Goal: Task Accomplishment & Management: Manage account settings

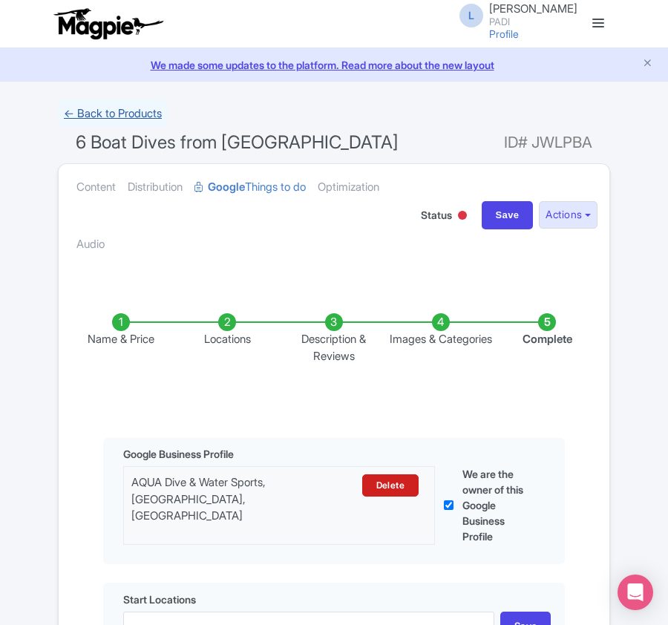
click at [90, 113] on link "← Back to Products" at bounding box center [113, 113] width 110 height 29
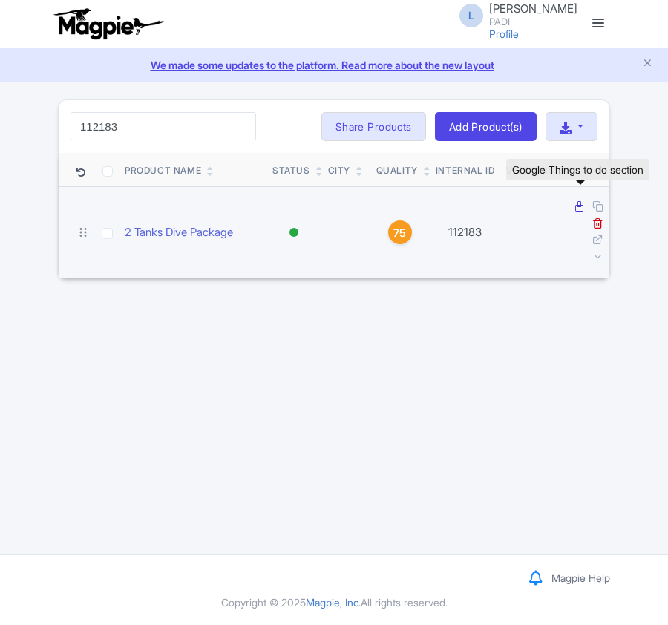
type input "112183"
click at [579, 206] on icon at bounding box center [579, 206] width 8 height 11
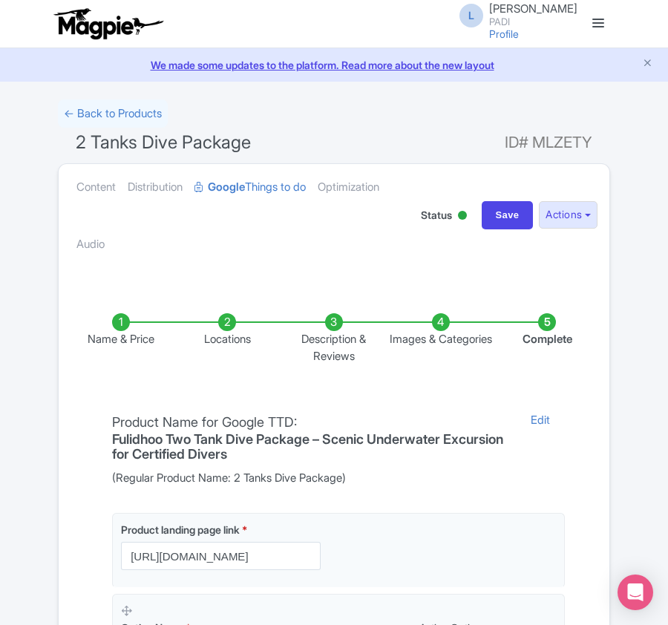
click at [233, 315] on li "Locations" at bounding box center [227, 338] width 107 height 51
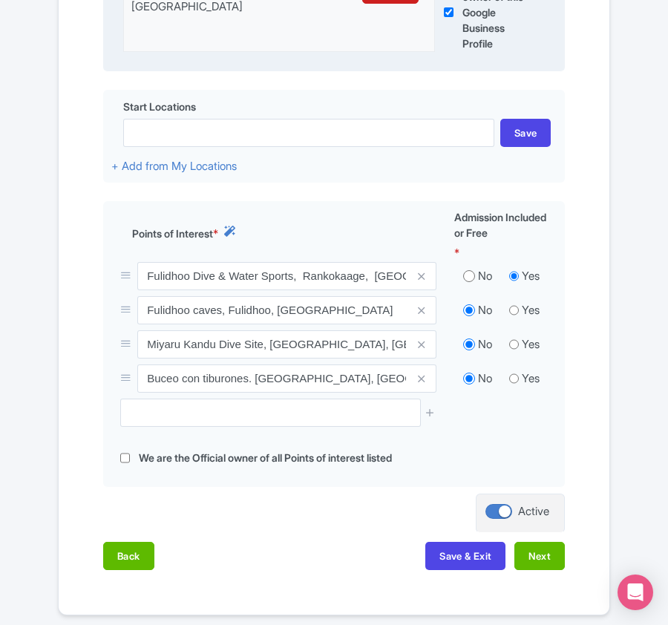
scroll to position [494, 0]
